Goal: Use online tool/utility: Utilize a website feature to perform a specific function

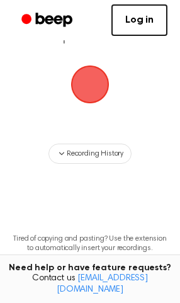
scroll to position [75, 0]
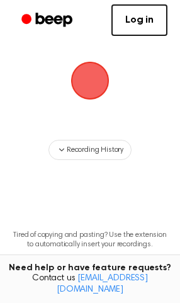
click at [88, 115] on span "button" at bounding box center [90, 80] width 71 height 71
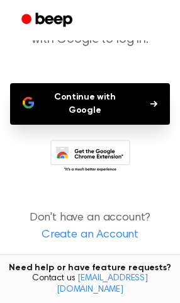
scroll to position [118, 0]
click at [121, 125] on button "Continue with Google" at bounding box center [90, 104] width 160 height 42
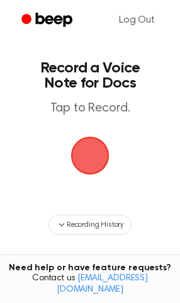
click at [93, 187] on span "button" at bounding box center [90, 156] width 62 height 62
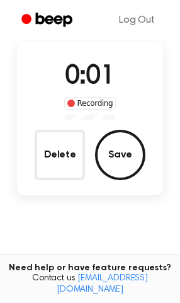
scroll to position [81, 0]
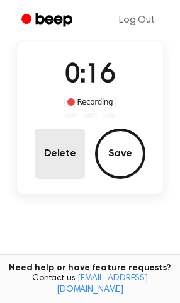
click at [61, 179] on button "Delete" at bounding box center [60, 154] width 50 height 50
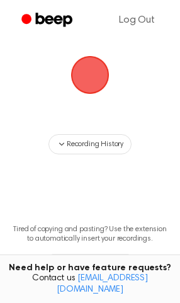
click at [95, 98] on span "button" at bounding box center [89, 74] width 45 height 45
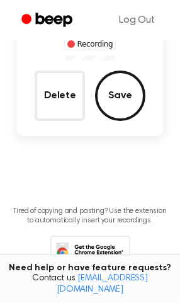
click at [135, 121] on button "Save" at bounding box center [120, 96] width 50 height 50
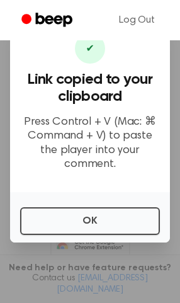
scroll to position [66, 0]
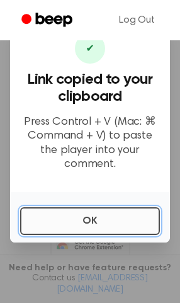
click at [99, 208] on button "OK" at bounding box center [90, 221] width 140 height 28
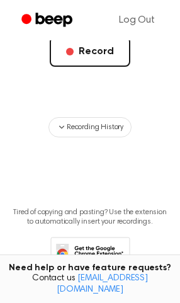
scroll to position [305, 0]
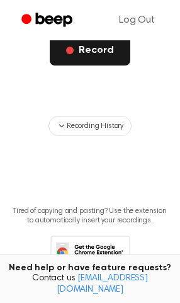
click at [107, 66] on button "Record" at bounding box center [90, 50] width 80 height 30
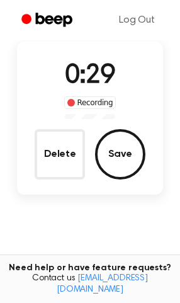
scroll to position [83, 0]
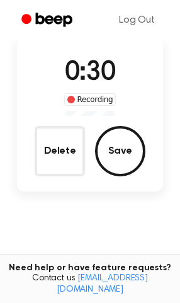
click at [61, 177] on button "Delete" at bounding box center [60, 151] width 50 height 50
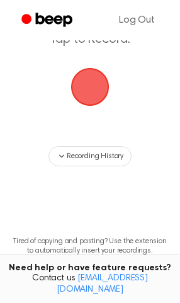
scroll to position [69, 0]
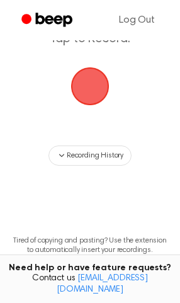
click at [87, 119] on span "button" at bounding box center [90, 87] width 66 height 66
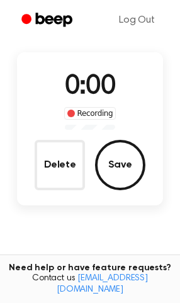
scroll to position [127, 0]
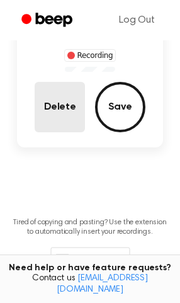
click at [60, 132] on button "Delete" at bounding box center [60, 107] width 50 height 50
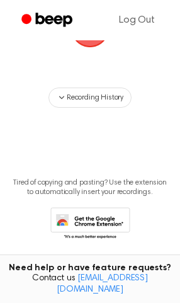
scroll to position [69, 0]
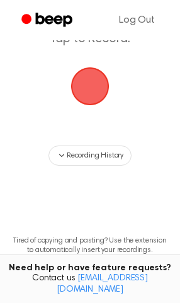
click at [87, 119] on span "button" at bounding box center [91, 87] width 64 height 64
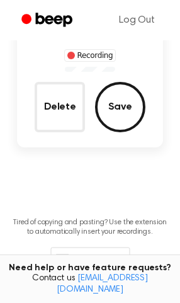
click at [54, 132] on button "Delete" at bounding box center [60, 107] width 50 height 50
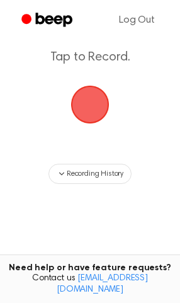
scroll to position [45, 0]
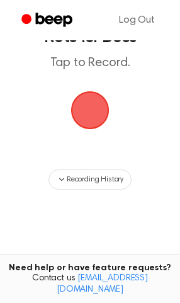
click at [86, 143] on span "button" at bounding box center [90, 110] width 71 height 71
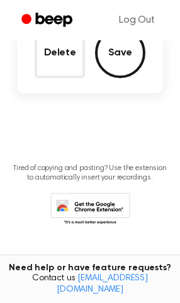
click at [57, 78] on button "Delete" at bounding box center [60, 53] width 50 height 50
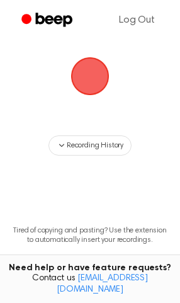
scroll to position [67, 0]
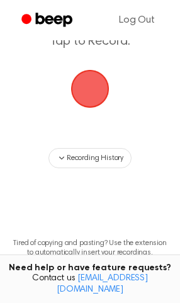
click at [96, 113] on span "button" at bounding box center [90, 88] width 49 height 49
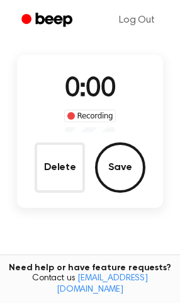
scroll to position [125, 0]
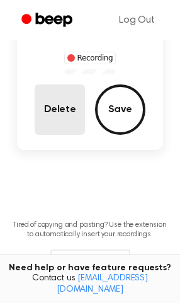
click at [62, 135] on button "Delete" at bounding box center [60, 110] width 50 height 50
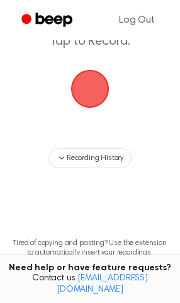
click at [72, 124] on span "button" at bounding box center [90, 89] width 71 height 71
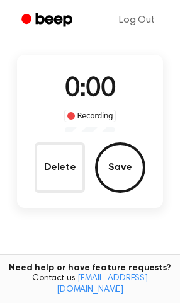
scroll to position [125, 0]
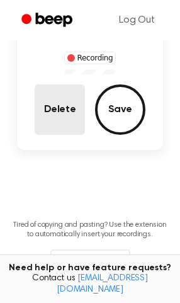
click at [50, 135] on button "Delete" at bounding box center [60, 110] width 50 height 50
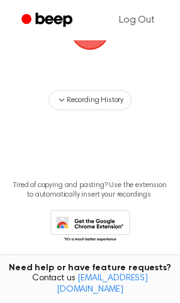
scroll to position [67, 0]
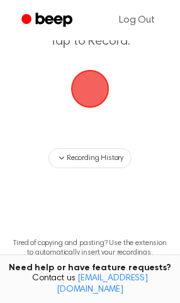
click at [95, 117] on span "button" at bounding box center [89, 88] width 57 height 57
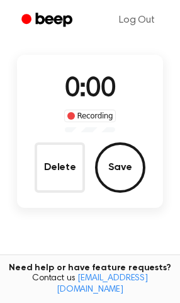
scroll to position [125, 0]
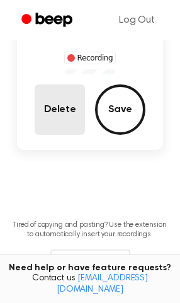
click at [49, 135] on button "Delete" at bounding box center [60, 110] width 50 height 50
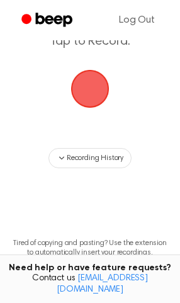
click at [89, 115] on span "button" at bounding box center [90, 88] width 53 height 53
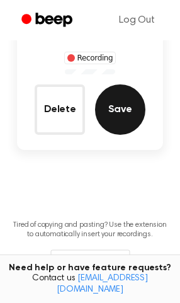
click at [119, 135] on button "Save" at bounding box center [120, 110] width 50 height 50
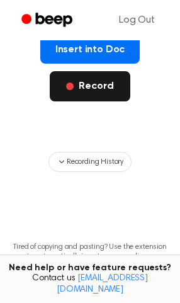
scroll to position [286, 0]
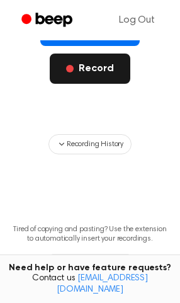
click at [93, 84] on button "Record" at bounding box center [90, 69] width 80 height 30
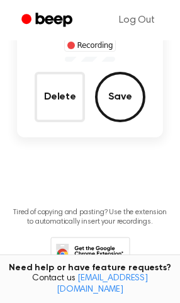
scroll to position [83, 0]
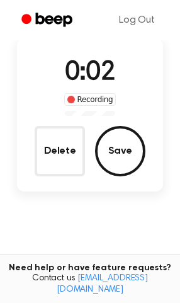
click at [76, 177] on button "Delete" at bounding box center [60, 151] width 50 height 50
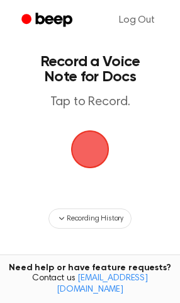
scroll to position [0, 0]
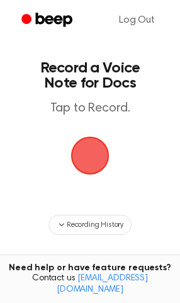
click at [76, 175] on span "button" at bounding box center [90, 156] width 38 height 38
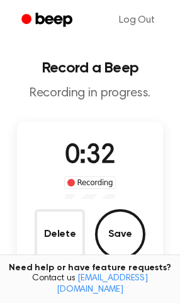
click at [90, 160] on div "0:32 Recording Delete Save" at bounding box center [90, 198] width 147 height 153
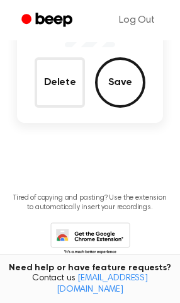
click at [59, 108] on button "Delete" at bounding box center [60, 82] width 50 height 50
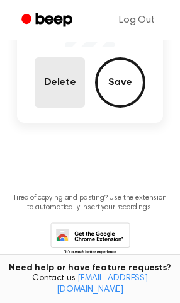
scroll to position [94, 0]
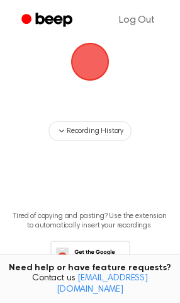
click at [91, 96] on span "button" at bounding box center [89, 61] width 69 height 69
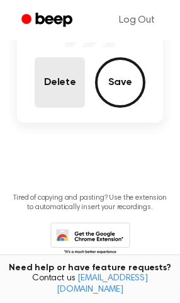
click at [54, 108] on button "Delete" at bounding box center [60, 82] width 50 height 50
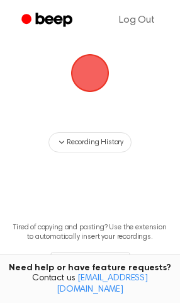
scroll to position [71, 0]
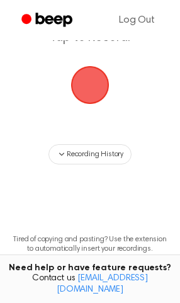
click at [96, 112] on span "button" at bounding box center [90, 85] width 54 height 54
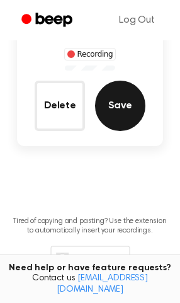
click at [127, 131] on button "Save" at bounding box center [120, 106] width 50 height 50
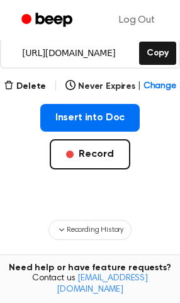
scroll to position [188, 0]
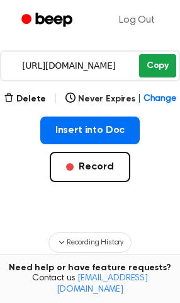
click at [161, 78] on button "Copy" at bounding box center [157, 65] width 37 height 23
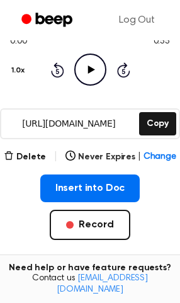
scroll to position [0, 0]
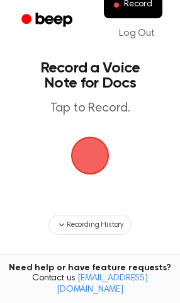
click at [92, 181] on span "button" at bounding box center [90, 156] width 50 height 50
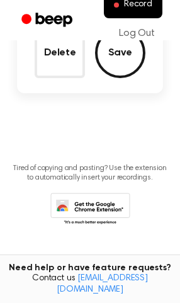
click at [59, 78] on button "Delete" at bounding box center [60, 53] width 50 height 50
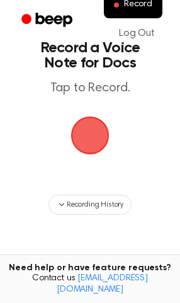
scroll to position [20, 0]
click at [83, 170] on span "button" at bounding box center [90, 135] width 71 height 71
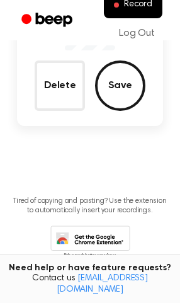
click at [62, 111] on button "Delete" at bounding box center [60, 86] width 50 height 50
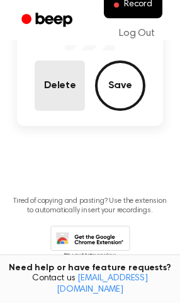
scroll to position [91, 0]
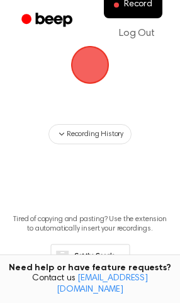
click at [96, 90] on span "button" at bounding box center [90, 65] width 71 height 71
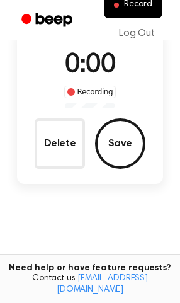
scroll to position [149, 0]
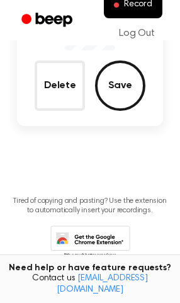
click at [61, 111] on button "Delete" at bounding box center [60, 86] width 50 height 50
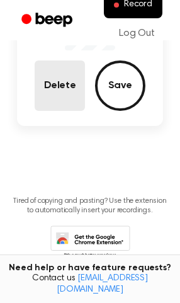
scroll to position [91, 0]
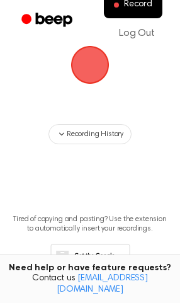
click at [85, 93] on span "button" at bounding box center [90, 65] width 71 height 71
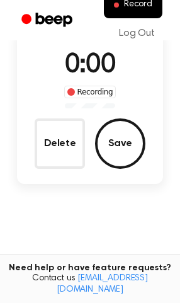
scroll to position [149, 0]
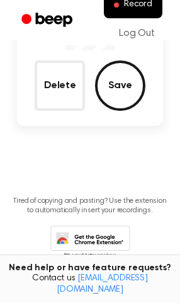
click at [61, 111] on button "Delete" at bounding box center [60, 86] width 50 height 50
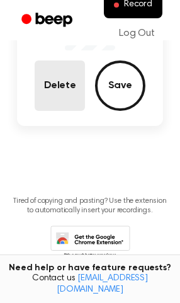
scroll to position [91, 0]
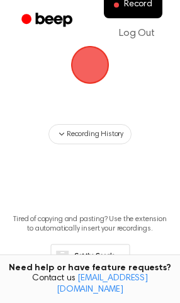
click at [105, 89] on span "button" at bounding box center [90, 64] width 49 height 49
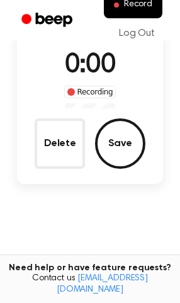
scroll to position [149, 0]
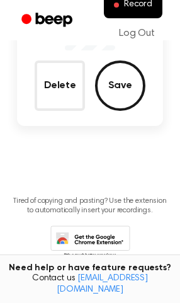
click at [134, 111] on button "Save" at bounding box center [120, 86] width 50 height 50
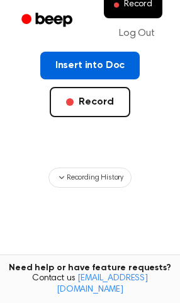
scroll to position [235, 0]
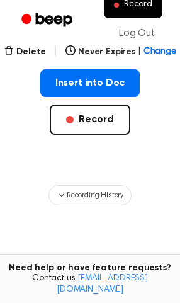
click at [149, 30] on button "Copy" at bounding box center [157, 18] width 37 height 23
